Goal: Task Accomplishment & Management: Manage account settings

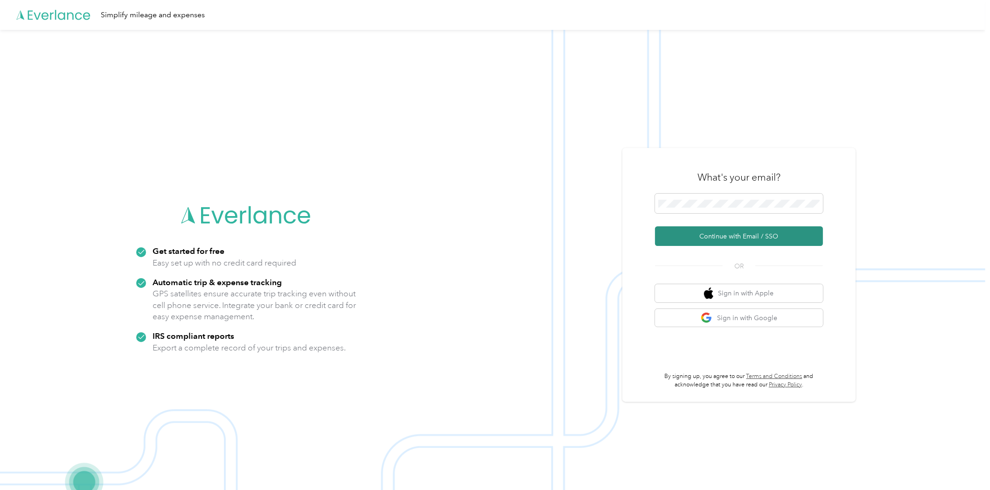
click at [721, 239] on button "Continue with Email / SSO" at bounding box center [739, 236] width 168 height 20
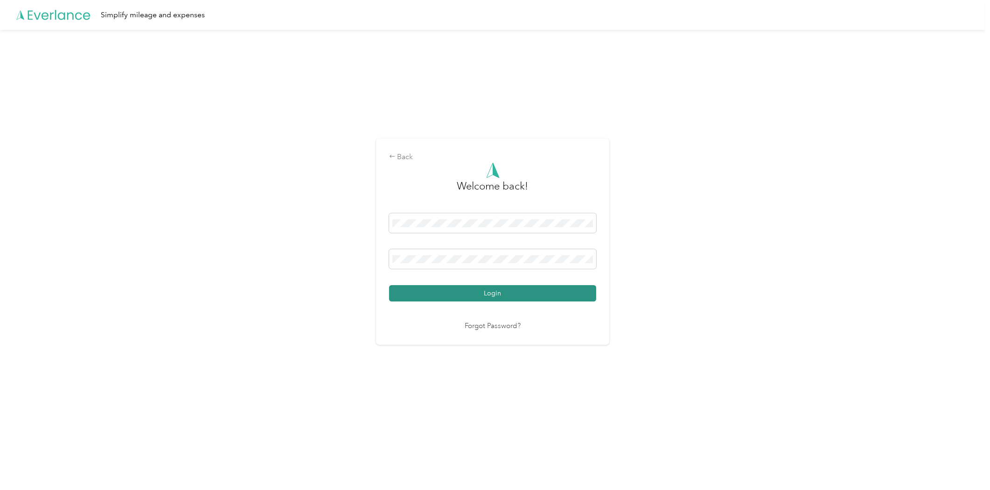
click at [483, 293] on button "Login" at bounding box center [492, 293] width 207 height 16
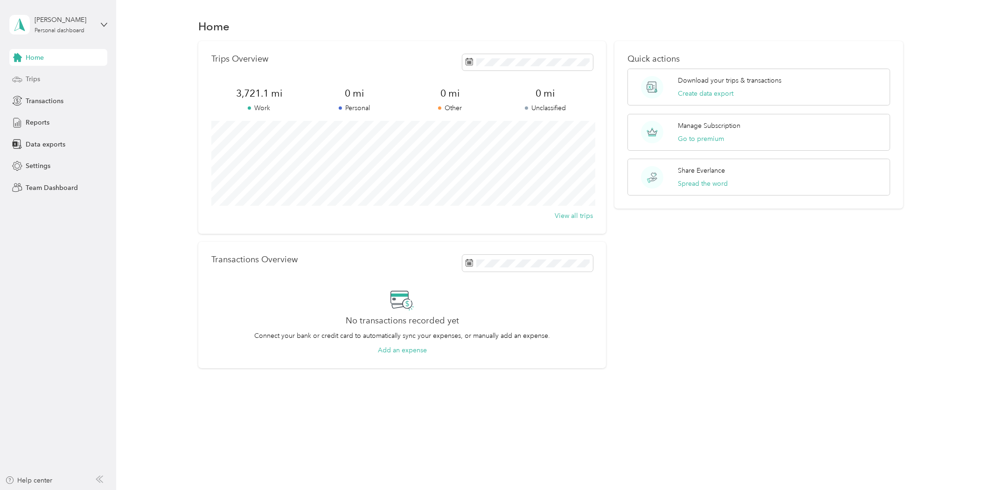
click at [51, 76] on div "Trips" at bounding box center [58, 79] width 98 height 17
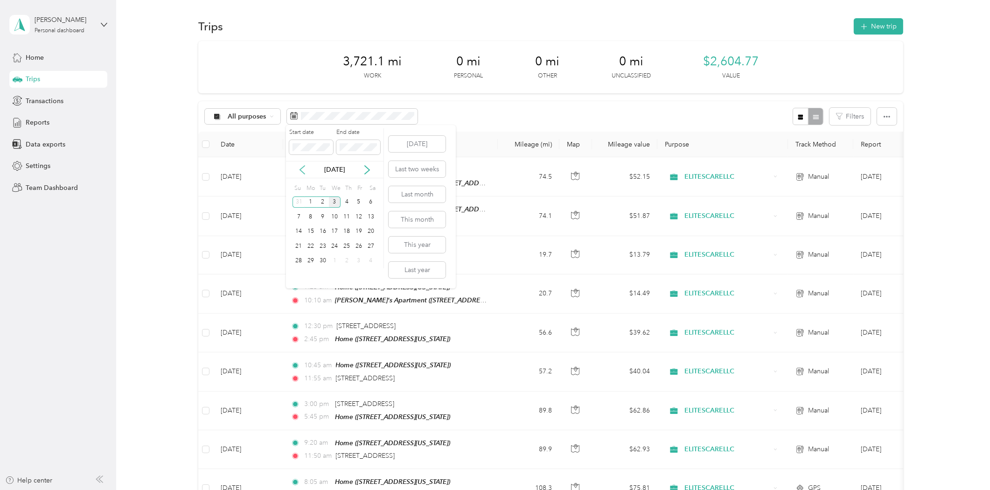
click at [304, 168] on icon at bounding box center [302, 169] width 9 height 9
click at [311, 217] on div "4" at bounding box center [311, 217] width 12 height 12
click at [300, 245] on div "17" at bounding box center [299, 246] width 12 height 12
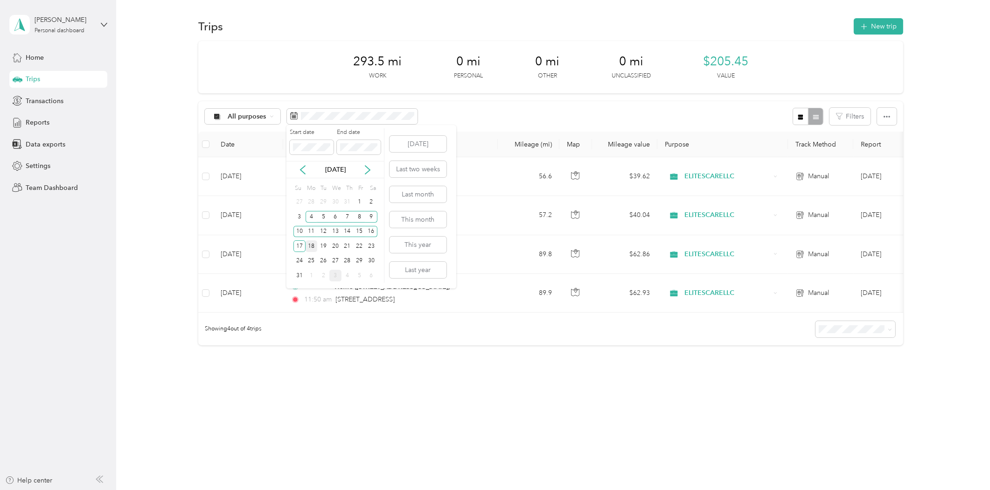
click at [315, 247] on div "18" at bounding box center [312, 246] width 12 height 12
click at [301, 274] on div "31" at bounding box center [300, 276] width 12 height 12
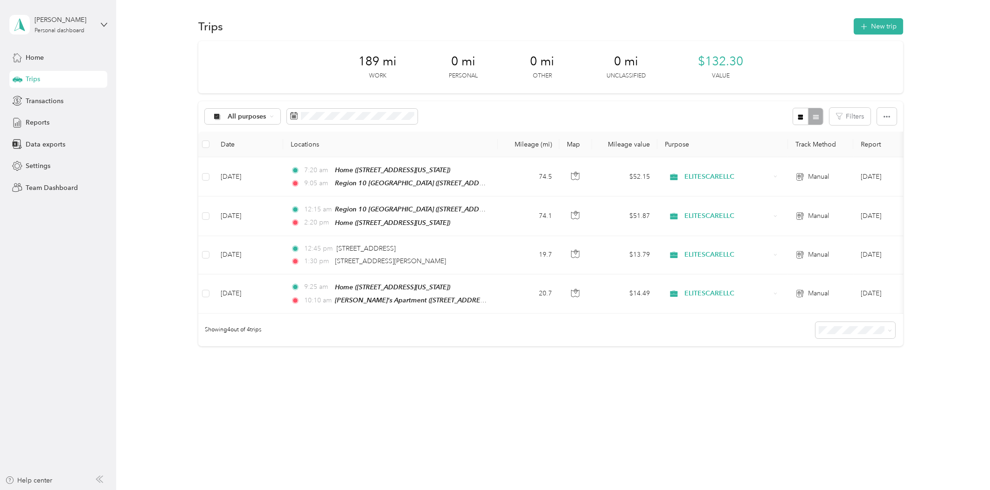
click at [98, 19] on div "[PERSON_NAME] Personal dashboard" at bounding box center [58, 24] width 98 height 33
click at [76, 75] on div "Log out" at bounding box center [107, 75] width 183 height 16
